Goal: Find specific page/section: Find specific page/section

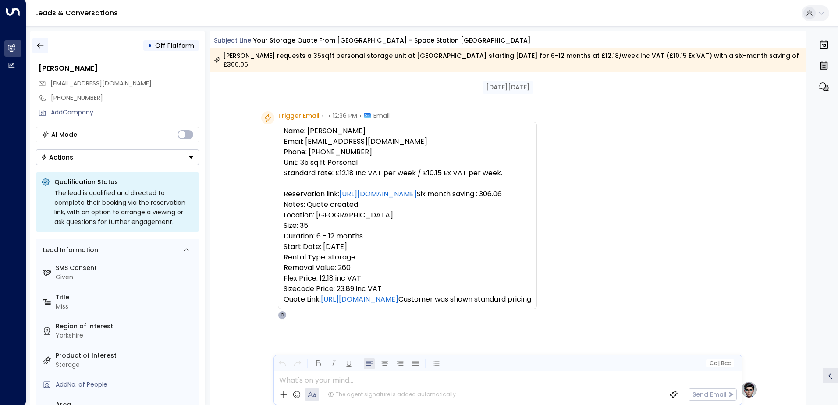
scroll to position [409, 0]
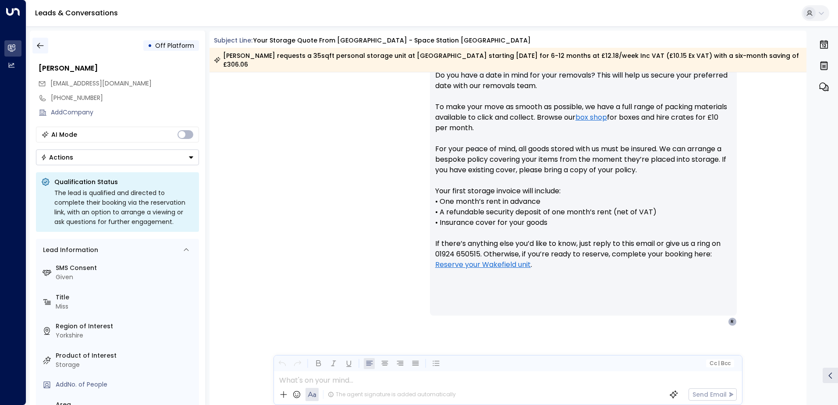
click at [39, 46] on icon "button" at bounding box center [40, 45] width 9 height 9
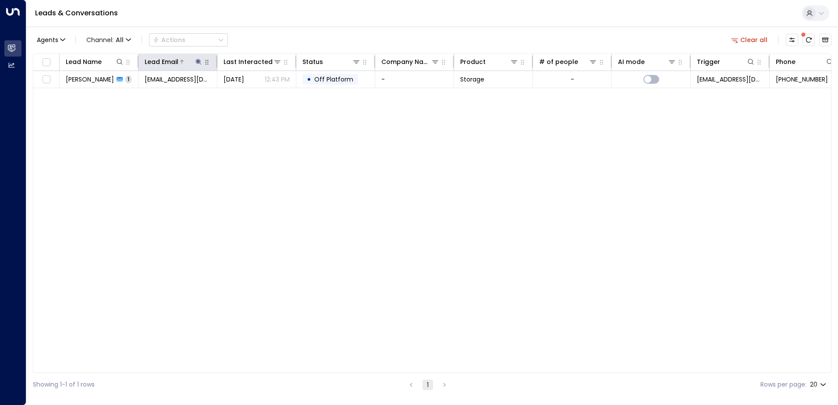
click at [198, 60] on icon at bounding box center [198, 62] width 6 height 6
click at [252, 94] on icon "button" at bounding box center [253, 93] width 7 height 7
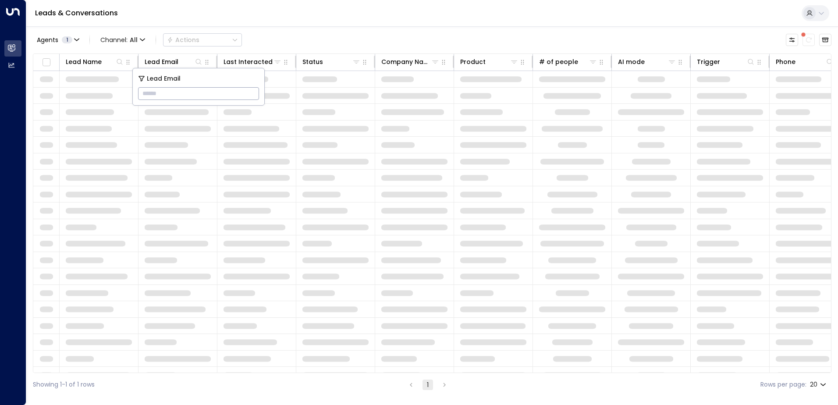
type input "**********"
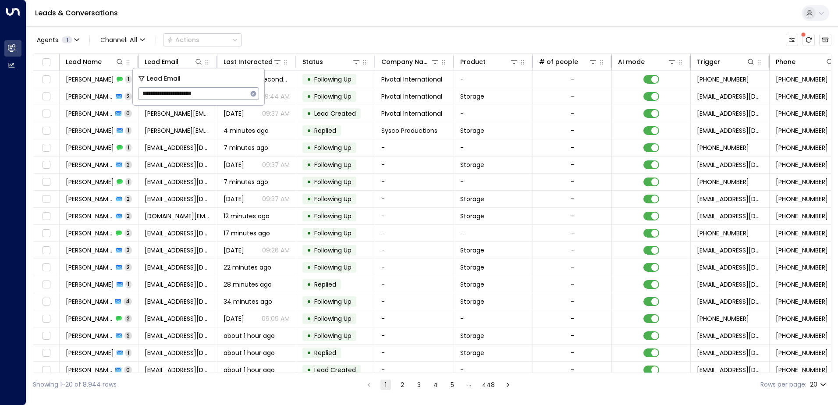
click at [263, 12] on div "Leads & Conversations" at bounding box center [432, 13] width 812 height 27
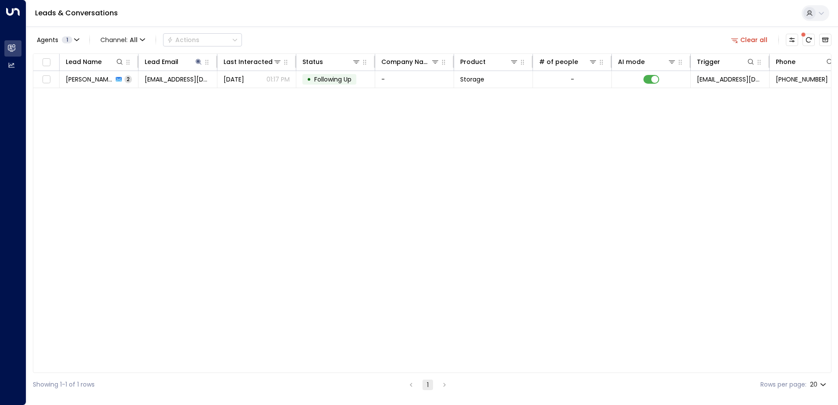
click at [96, 80] on span "[PERSON_NAME]" at bounding box center [89, 79] width 47 height 9
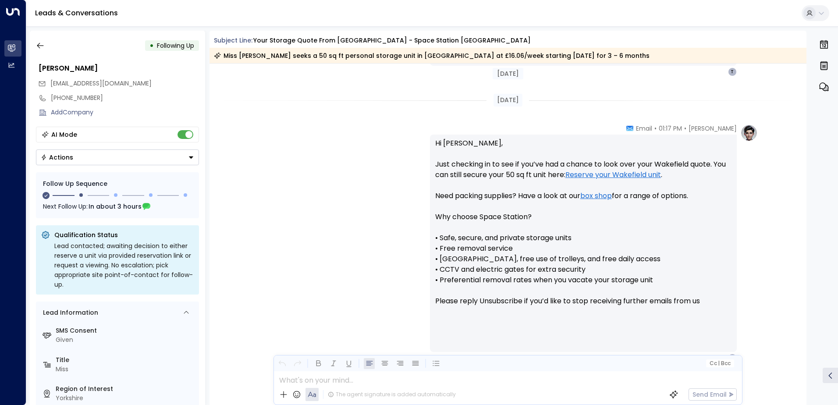
scroll to position [758, 0]
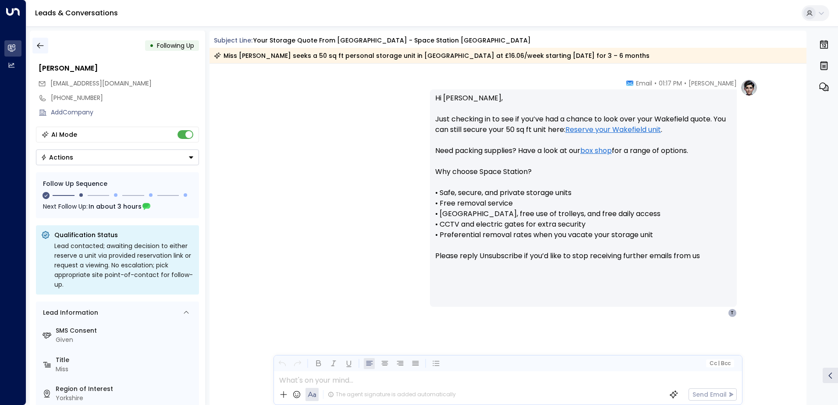
click at [39, 41] on icon "button" at bounding box center [40, 45] width 9 height 9
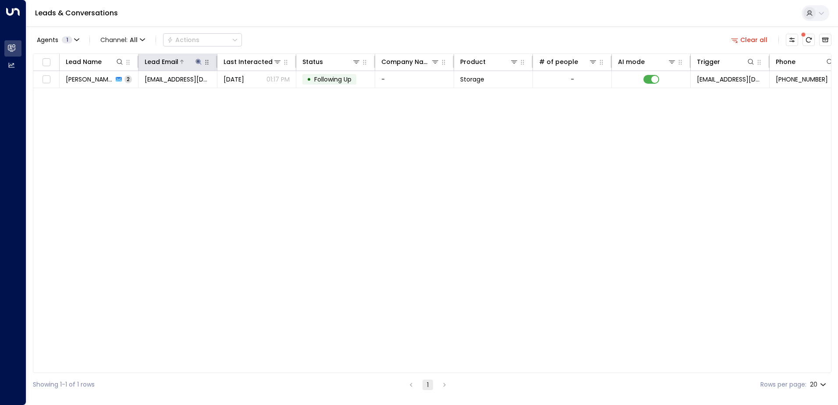
click at [200, 61] on icon at bounding box center [198, 62] width 6 height 6
click at [252, 95] on icon "button" at bounding box center [254, 94] width 6 height 6
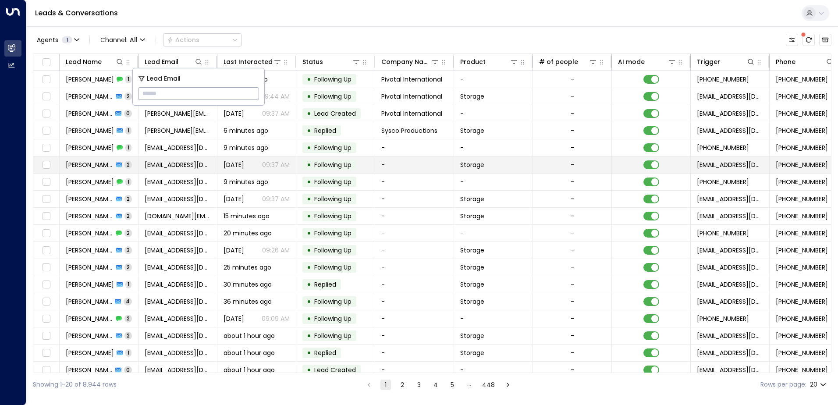
type input "**********"
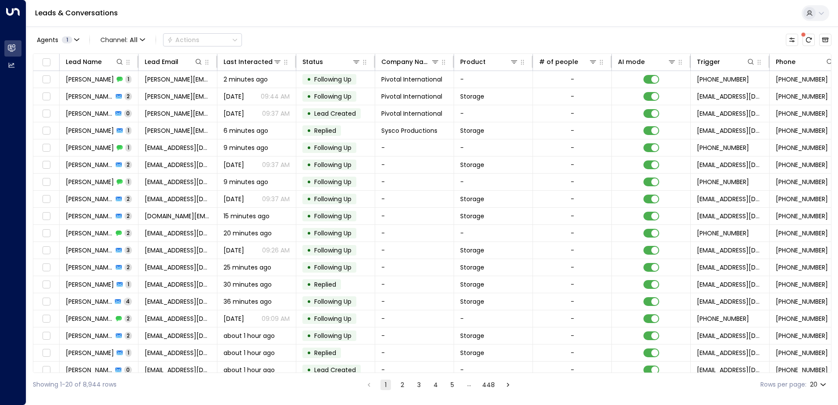
click at [308, 24] on div "Leads & Conversations" at bounding box center [432, 13] width 812 height 27
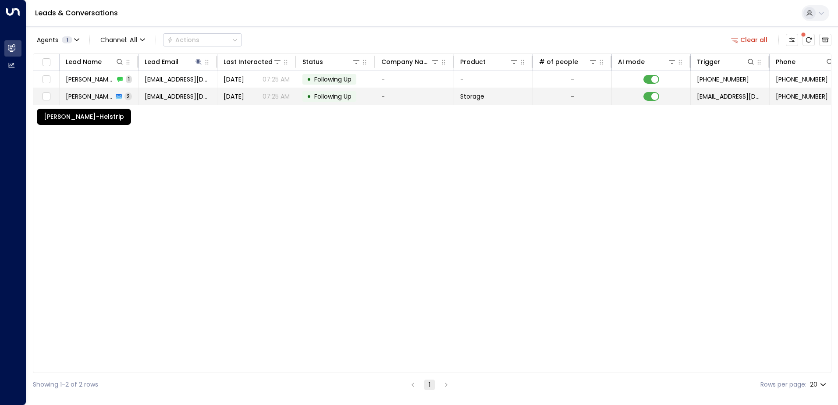
click at [109, 93] on span "[PERSON_NAME]-Helstrip" at bounding box center [89, 96] width 47 height 9
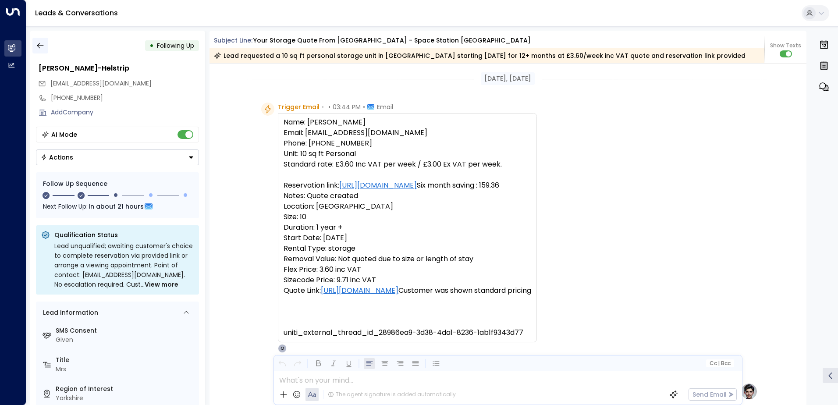
click at [38, 44] on icon "button" at bounding box center [40, 46] width 7 height 6
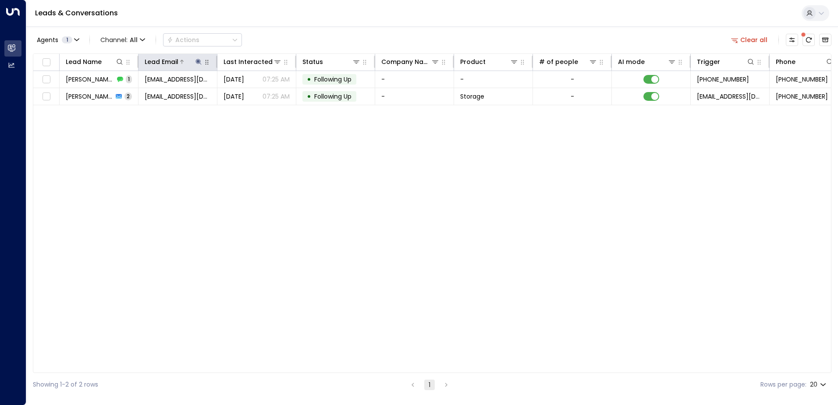
click at [199, 61] on icon at bounding box center [198, 62] width 6 height 6
click at [254, 93] on icon "button" at bounding box center [253, 93] width 7 height 7
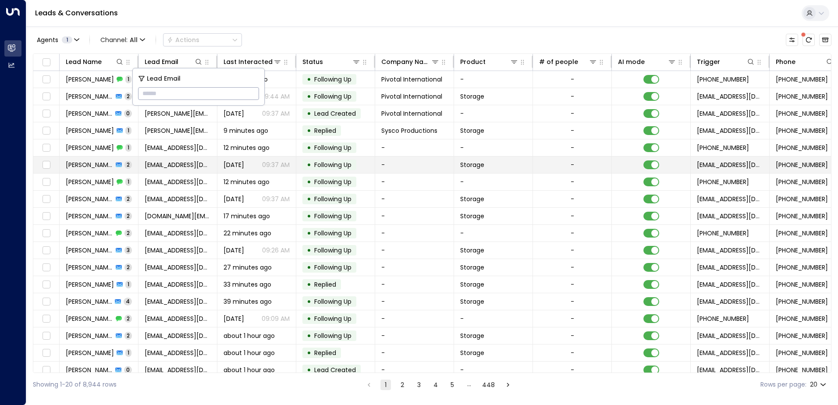
type input "**********"
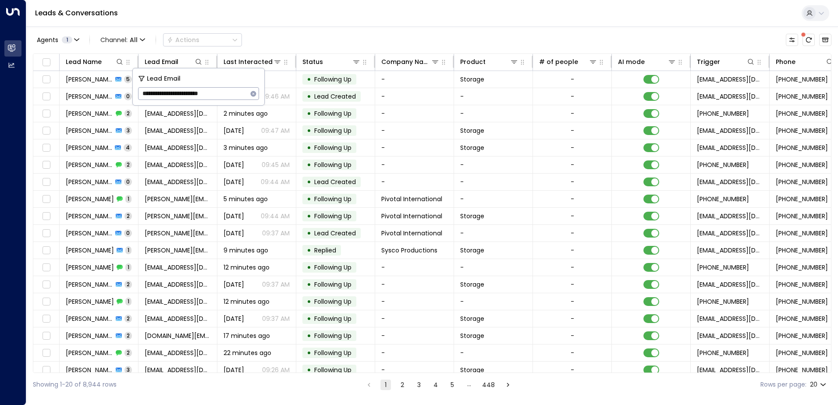
click at [302, 13] on div "Leads & Conversations" at bounding box center [432, 13] width 812 height 27
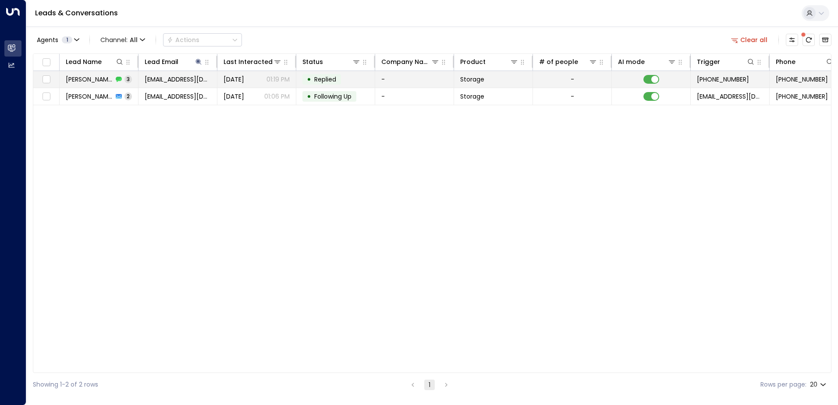
click at [99, 80] on span "[PERSON_NAME]" at bounding box center [89, 79] width 47 height 9
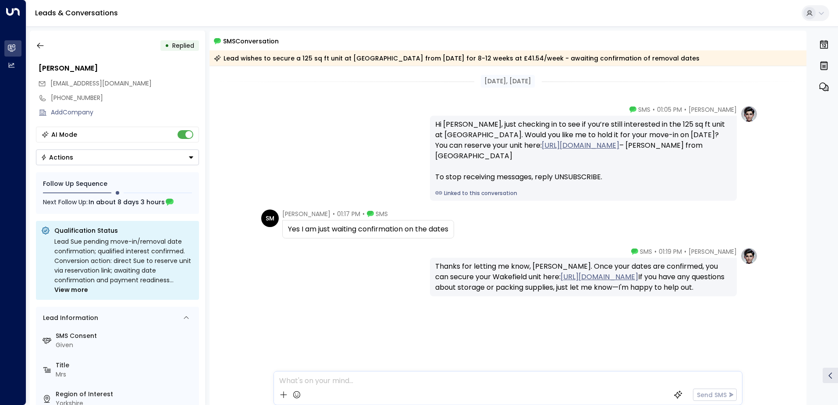
click at [388, 282] on div "[PERSON_NAME] • 01:19 PM • SMS Thanks for letting me know, [PERSON_NAME]. Once …" at bounding box center [508, 271] width 500 height 49
